Goal: Task Accomplishment & Management: Manage account settings

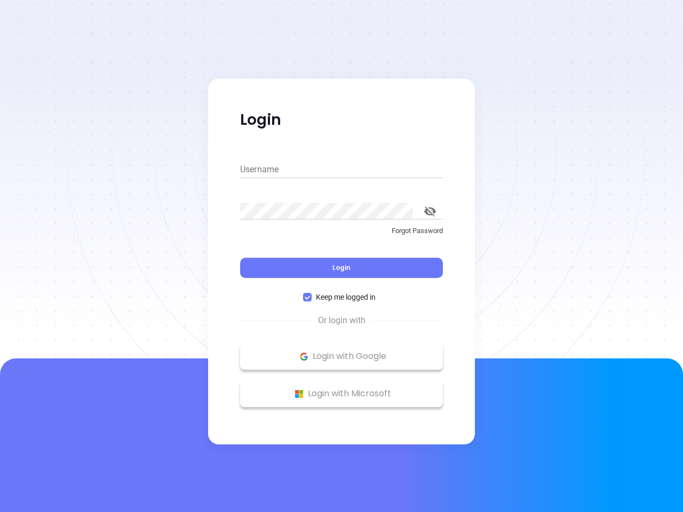
click at [341, 256] on div "Login" at bounding box center [341, 261] width 203 height 33
click at [341, 170] on input "Username" at bounding box center [341, 169] width 203 height 17
click at [430, 211] on icon "toggle password visibility" at bounding box center [430, 211] width 12 height 10
click at [341, 268] on span "Login" at bounding box center [341, 267] width 18 height 9
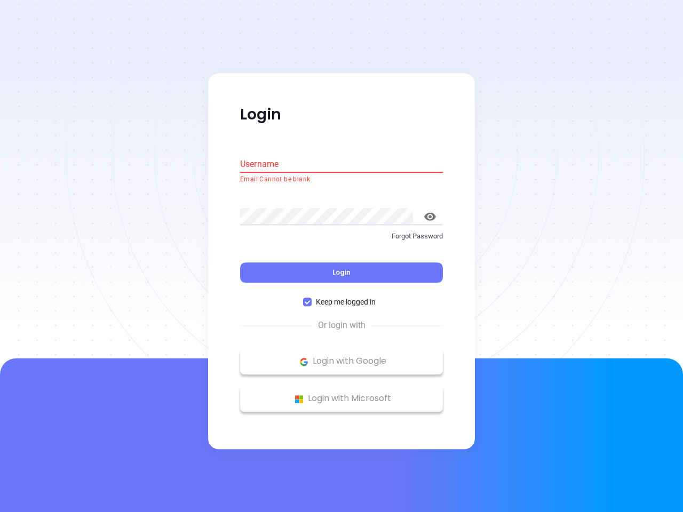
click at [341, 297] on span "Keep me logged in" at bounding box center [345, 303] width 68 height 12
click at [311, 298] on input "Keep me logged in" at bounding box center [307, 302] width 9 height 9
checkbox input "false"
click at [341, 356] on p "Login with Google" at bounding box center [341, 362] width 192 height 16
click at [341, 394] on p "Login with Microsoft" at bounding box center [341, 399] width 192 height 16
